Goal: Task Accomplishment & Management: Manage account settings

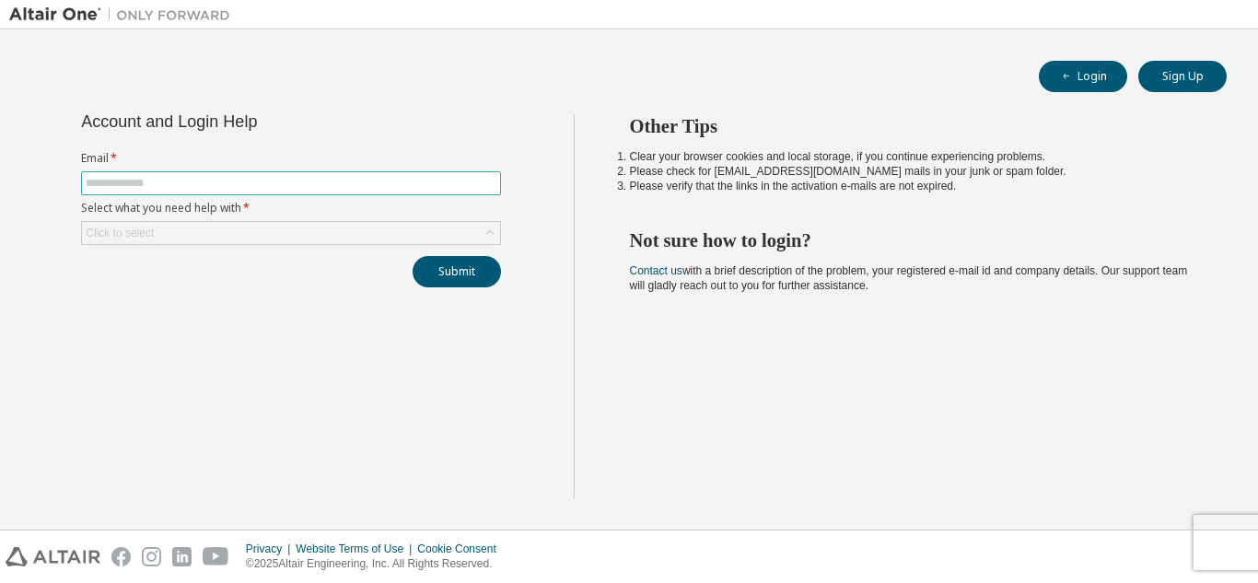
click at [404, 177] on input "text" at bounding box center [291, 183] width 411 height 15
type input "**********"
click at [352, 240] on div "Click to select" at bounding box center [291, 233] width 418 height 22
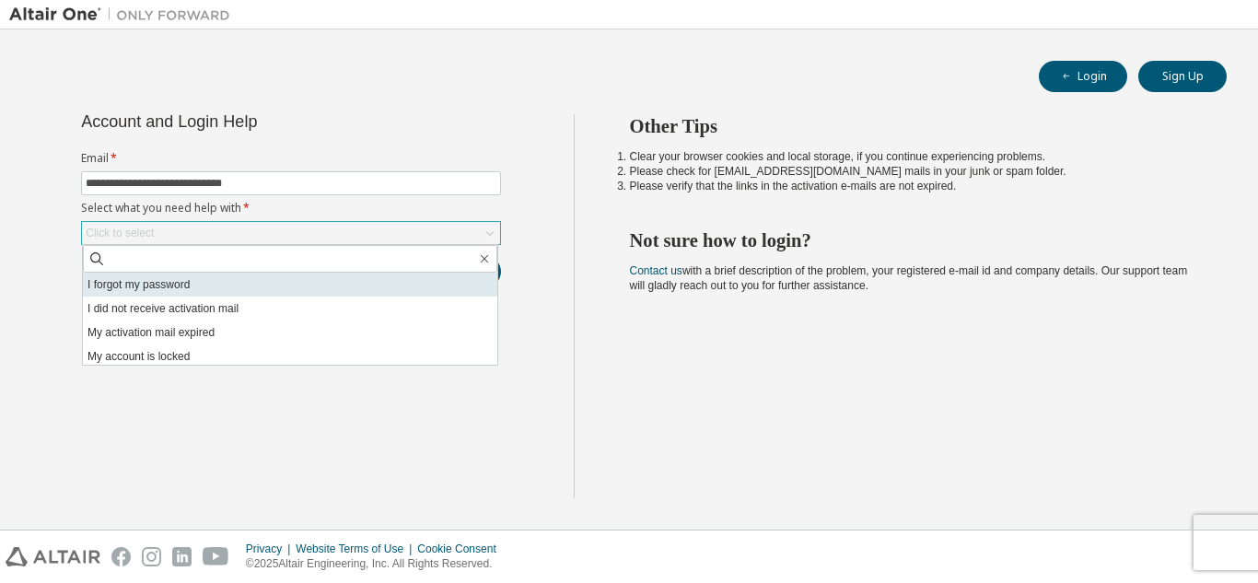
click at [319, 283] on li "I forgot my password" at bounding box center [290, 285] width 414 height 24
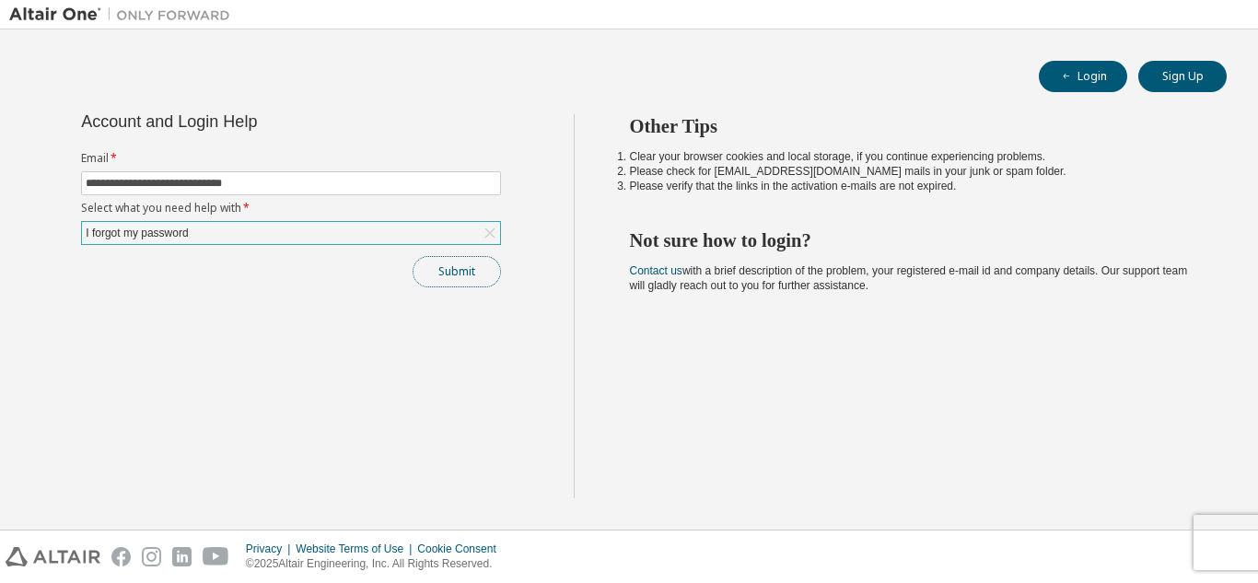
click at [445, 265] on button "Submit" at bounding box center [456, 271] width 88 height 31
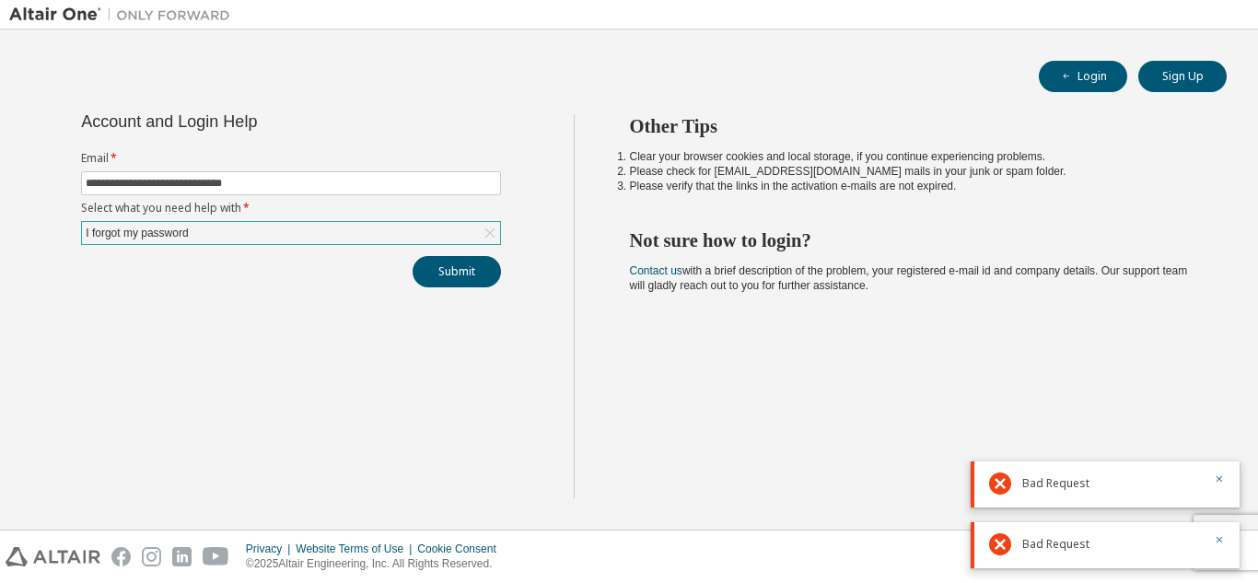
click at [1207, 478] on div at bounding box center [1213, 483] width 22 height 22
click at [1220, 477] on icon "button" at bounding box center [1218, 478] width 11 height 11
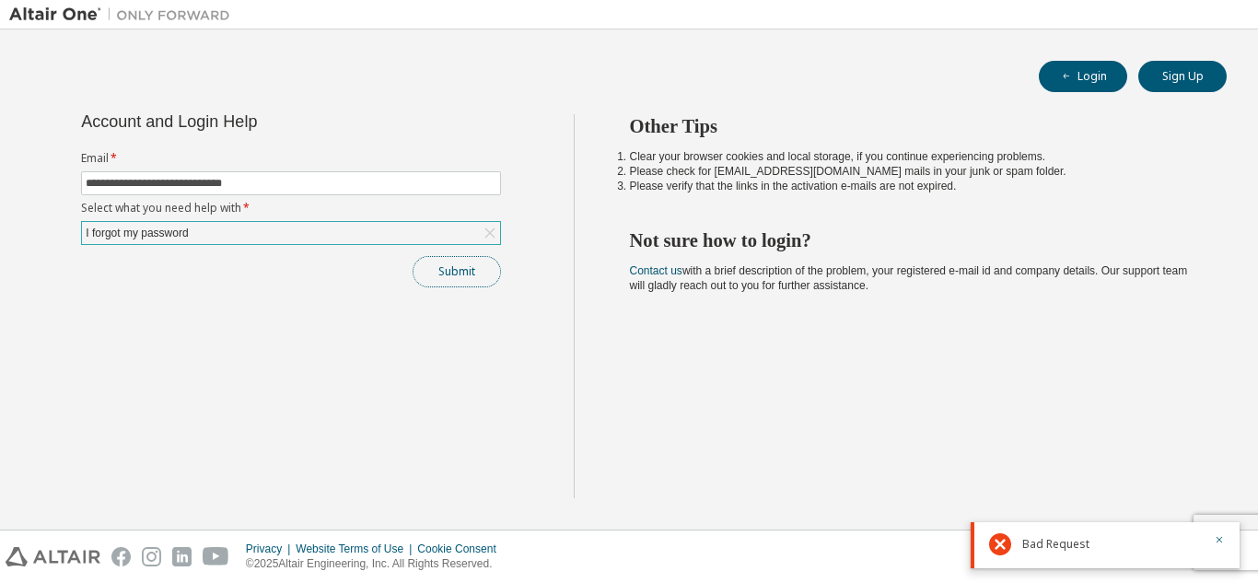
click at [442, 276] on button "Submit" at bounding box center [456, 271] width 88 height 31
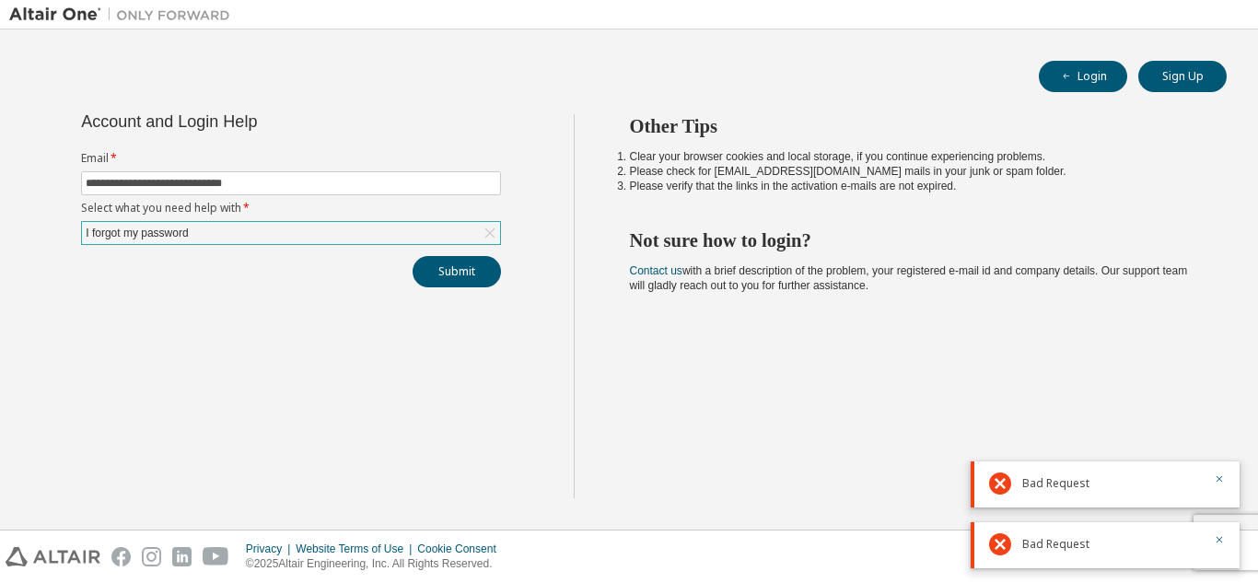
click at [468, 226] on div "I forgot my password" at bounding box center [291, 233] width 418 height 22
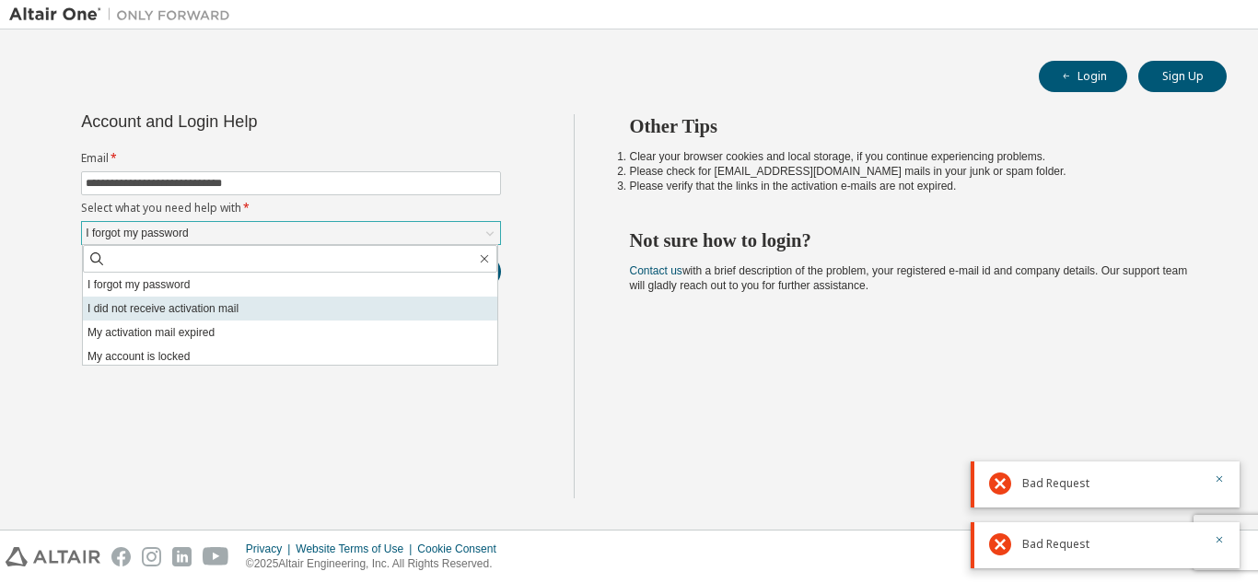
click at [271, 305] on li "I did not receive activation mail" at bounding box center [290, 308] width 414 height 24
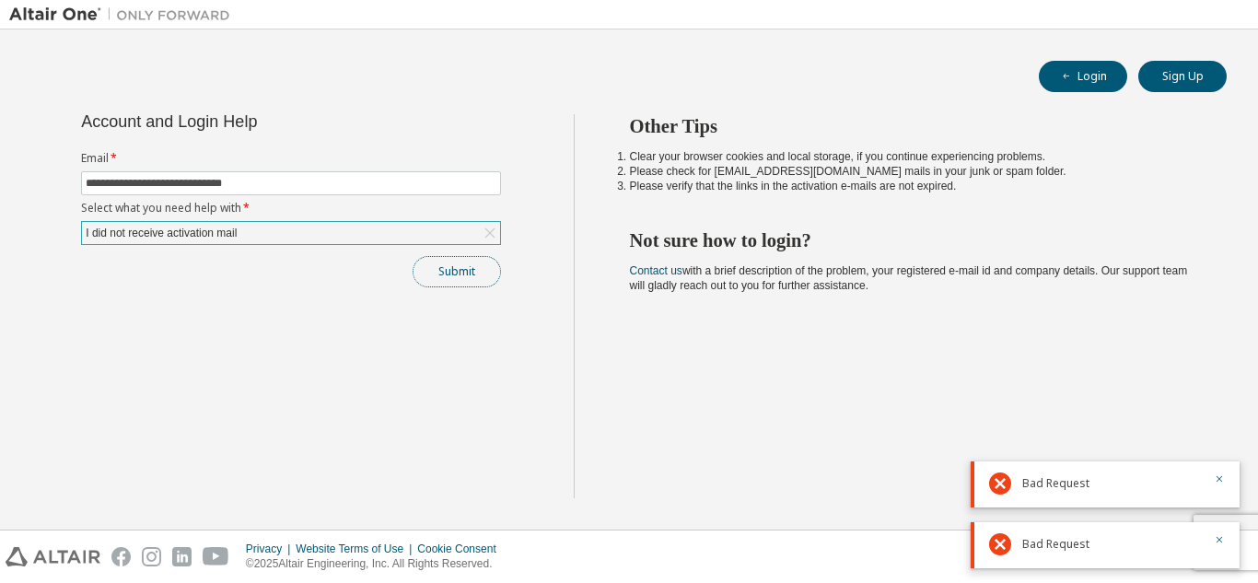
click at [444, 260] on button "Submit" at bounding box center [456, 271] width 88 height 31
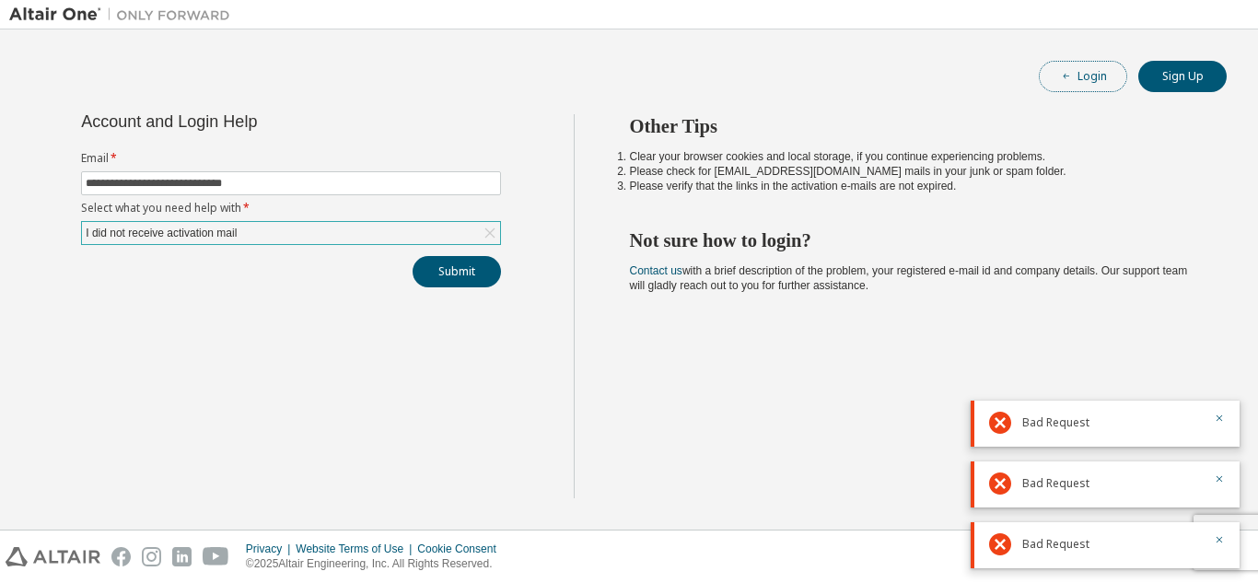
click at [1082, 83] on button "Login" at bounding box center [1083, 76] width 88 height 31
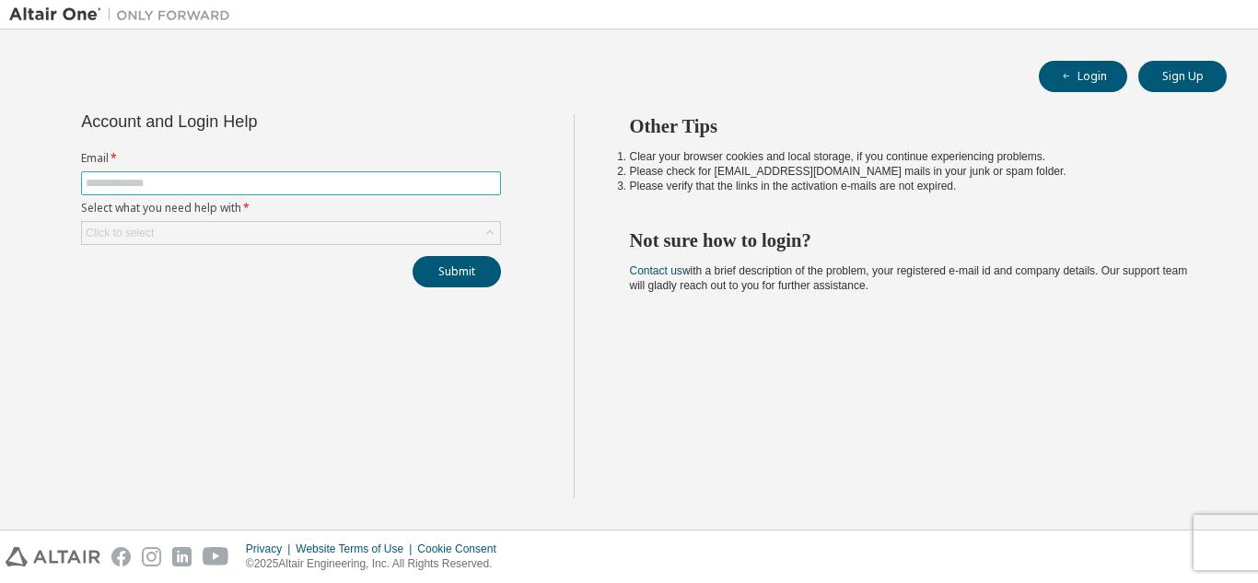
click at [321, 184] on input "text" at bounding box center [291, 183] width 411 height 15
type input "**********"
click at [319, 235] on div "Click to select" at bounding box center [291, 233] width 418 height 22
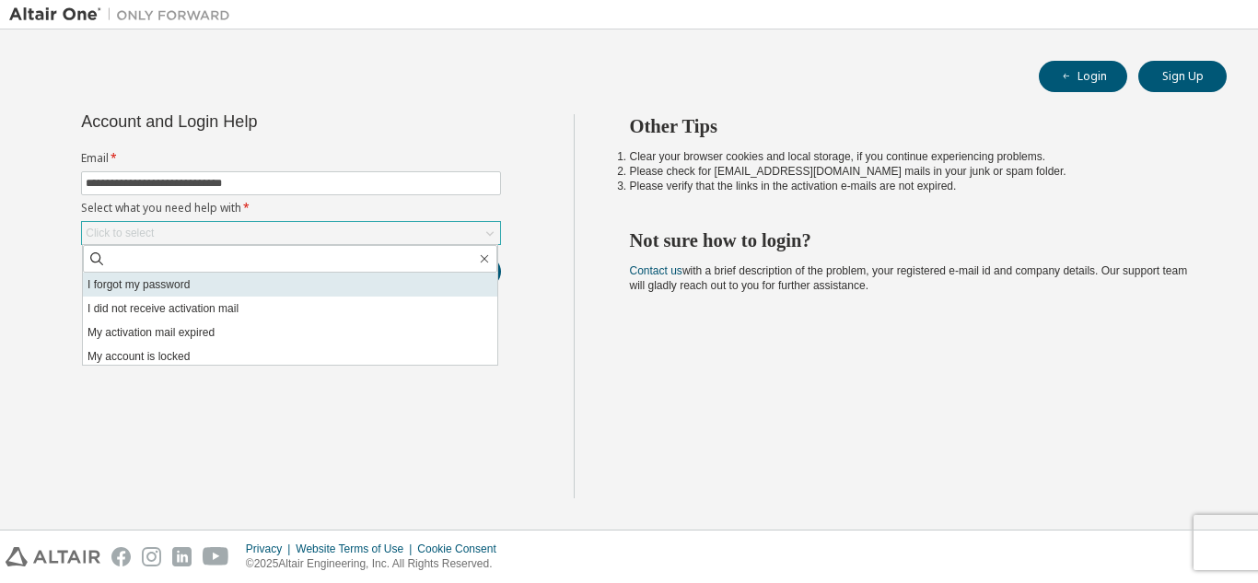
click at [302, 278] on li "I forgot my password" at bounding box center [290, 285] width 414 height 24
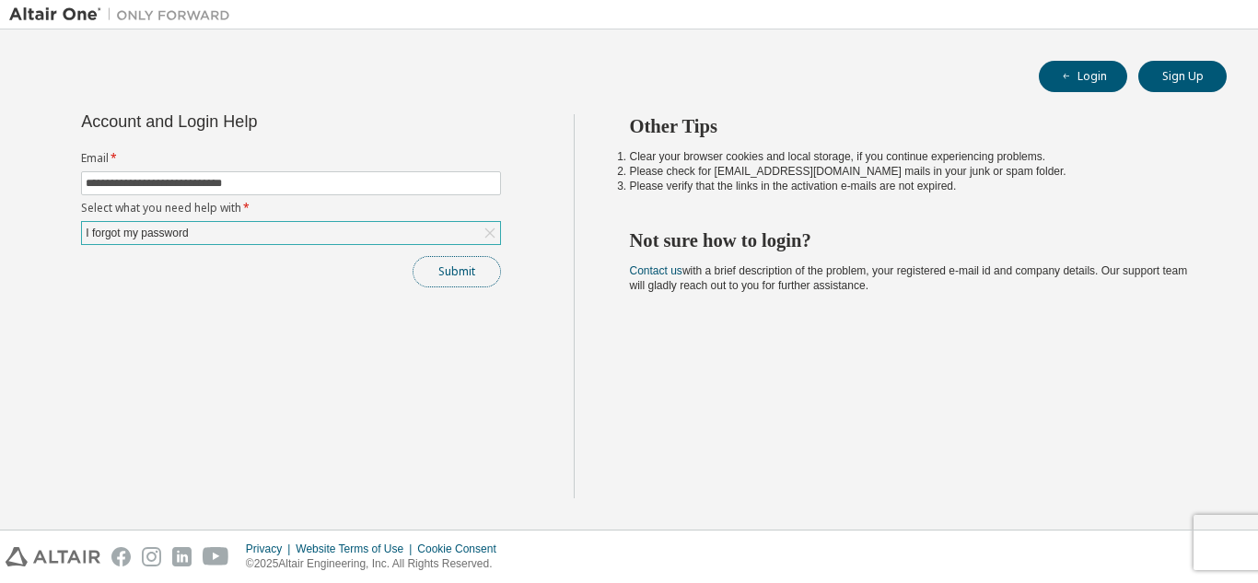
click at [451, 274] on button "Submit" at bounding box center [456, 271] width 88 height 31
